Goal: Find specific page/section: Find specific page/section

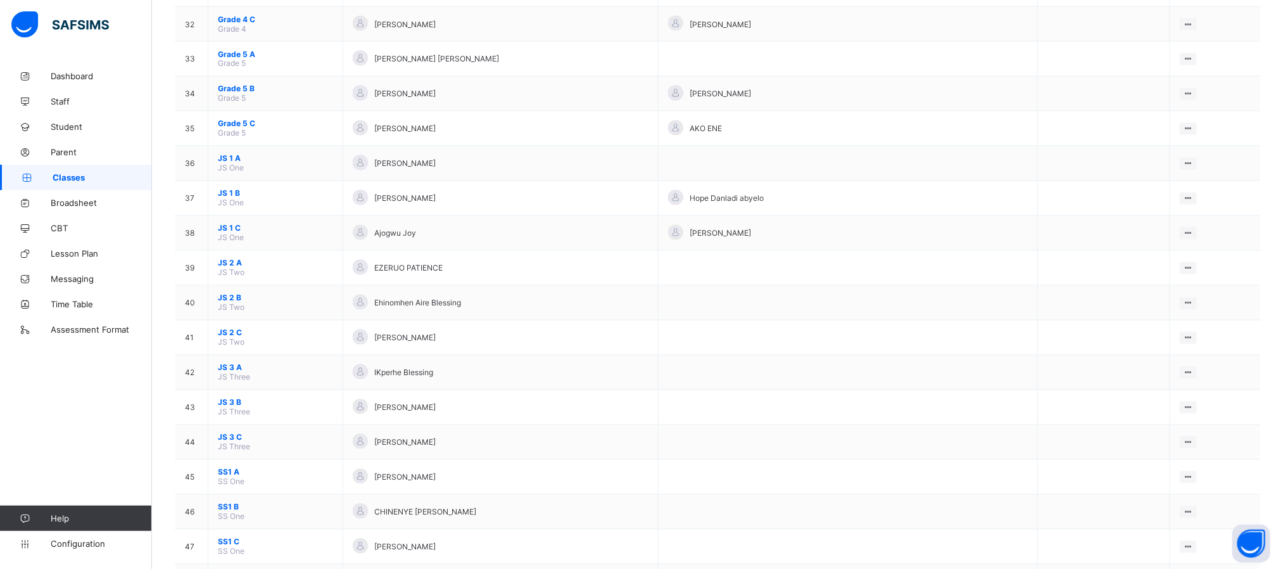
scroll to position [1205, 0]
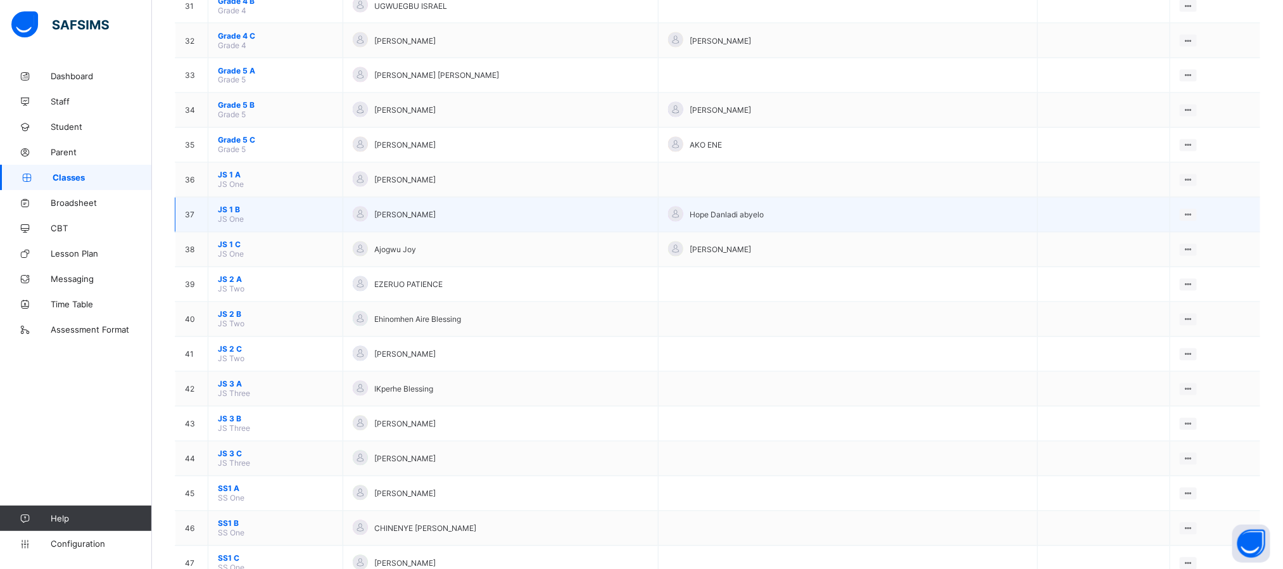
click at [231, 215] on span "JS 1 B" at bounding box center [275, 210] width 115 height 10
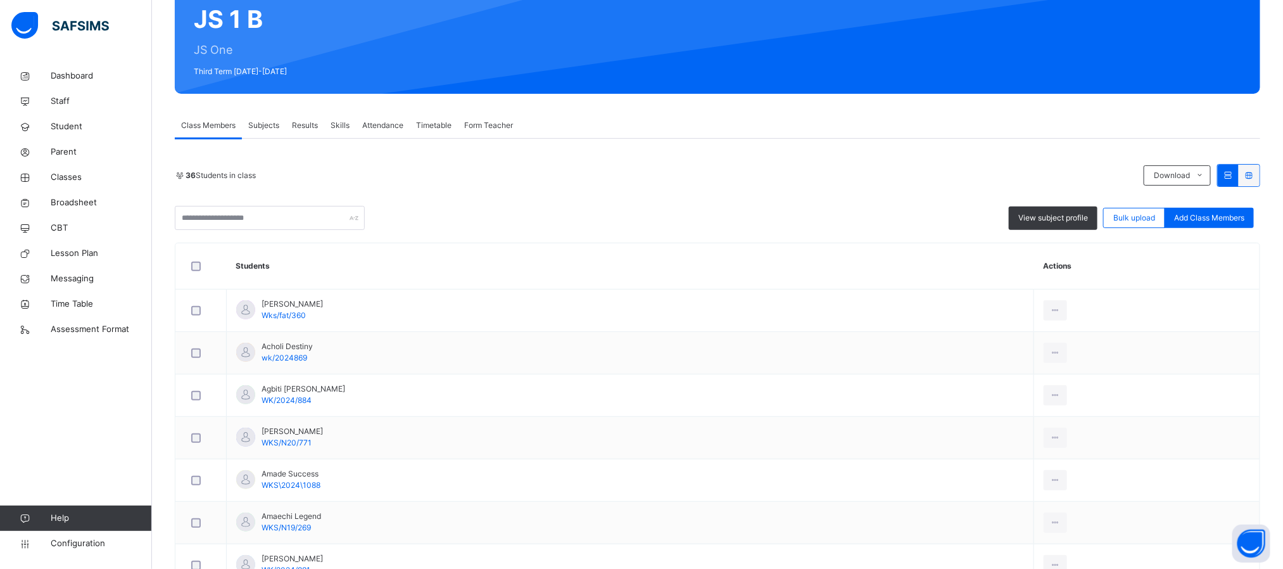
scroll to position [65, 0]
